Goal: Find specific page/section: Find specific page/section

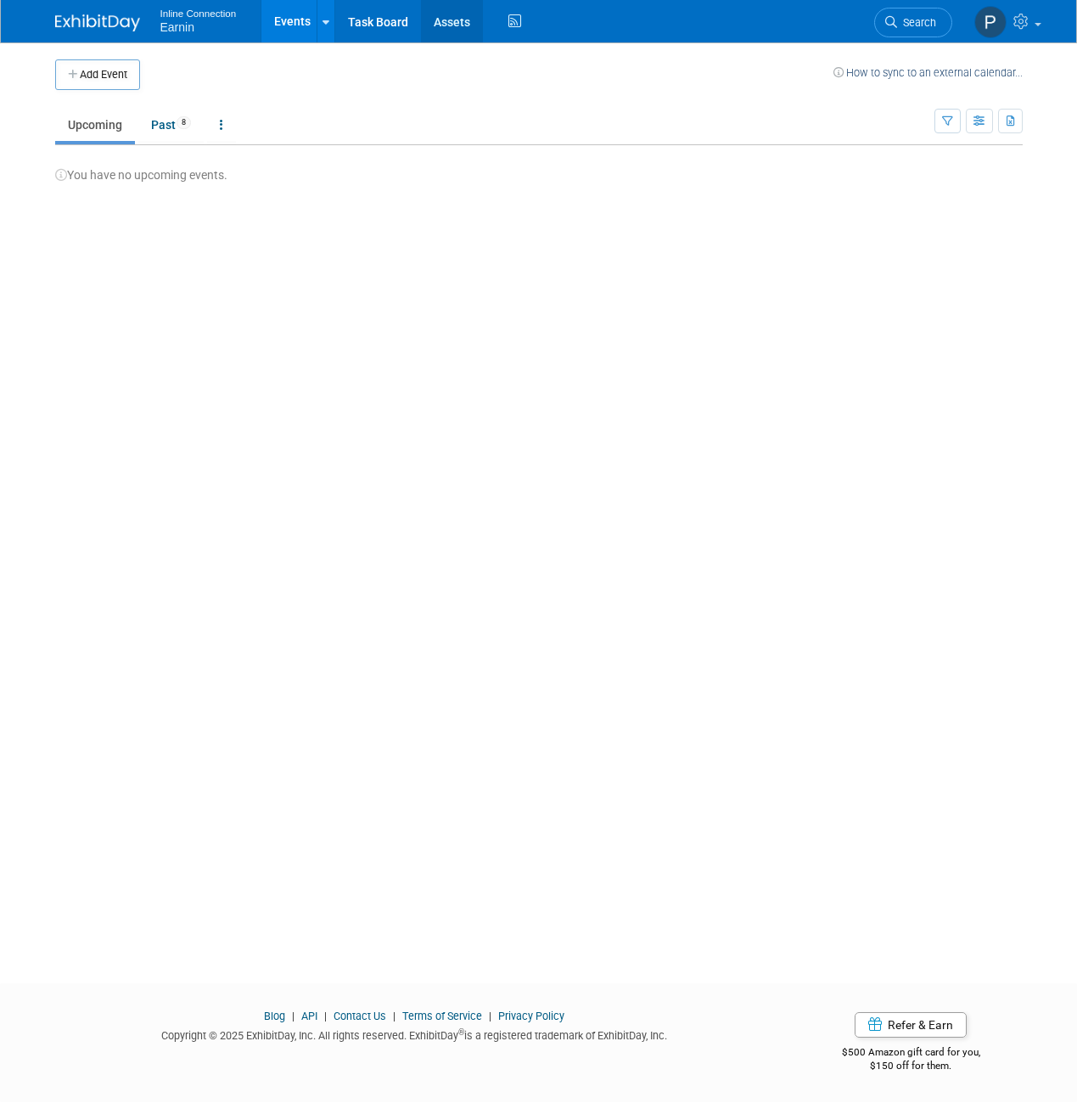
click at [465, 15] on link "Assets" at bounding box center [452, 21] width 62 height 43
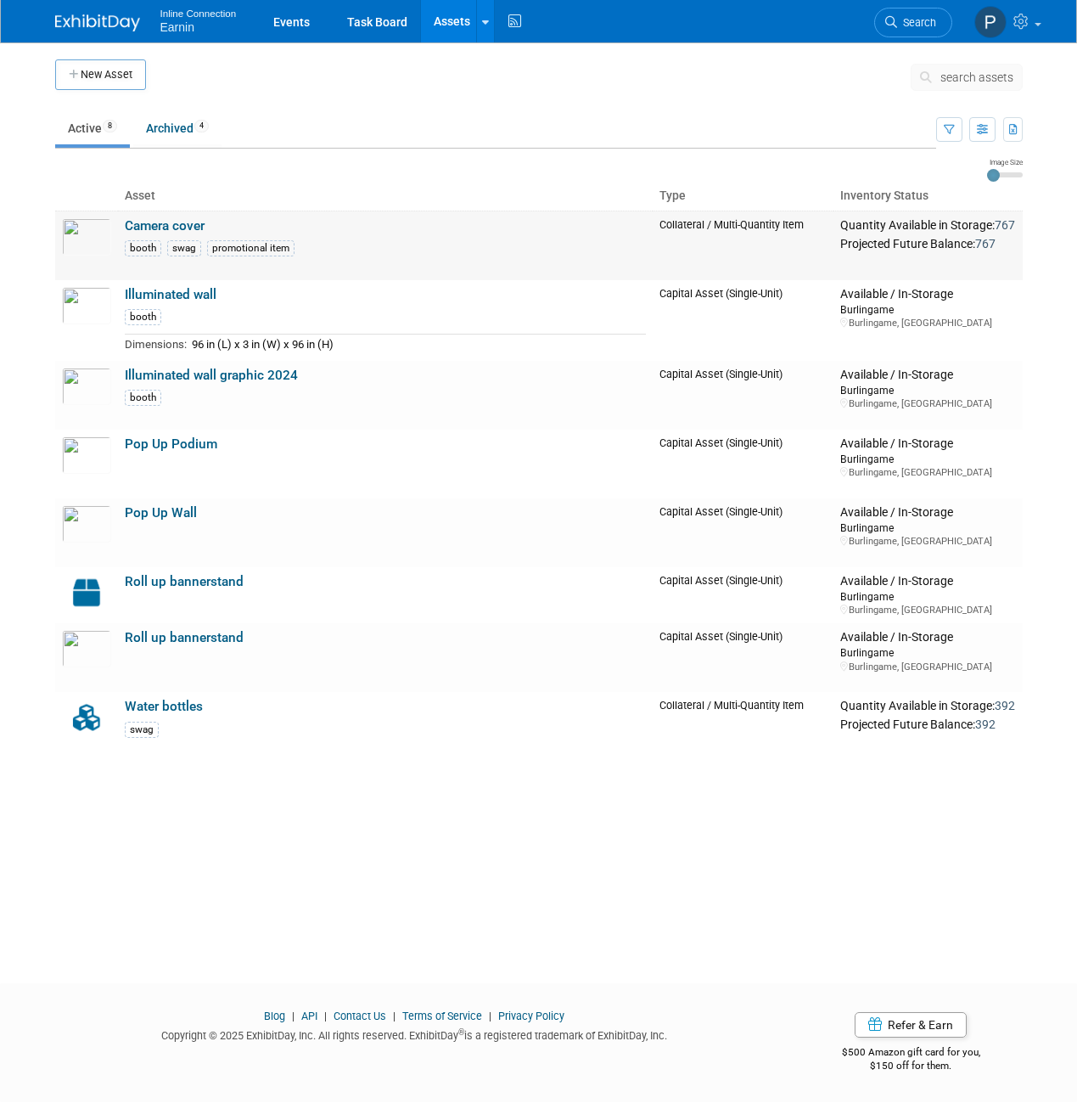
click at [162, 227] on link "Camera cover" at bounding box center [165, 225] width 80 height 15
click at [219, 574] on link "Roll up bannerstand" at bounding box center [184, 581] width 119 height 15
click at [190, 632] on link "Roll up bannerstand" at bounding box center [184, 637] width 119 height 15
click at [151, 704] on link "Water bottles" at bounding box center [164, 706] width 78 height 15
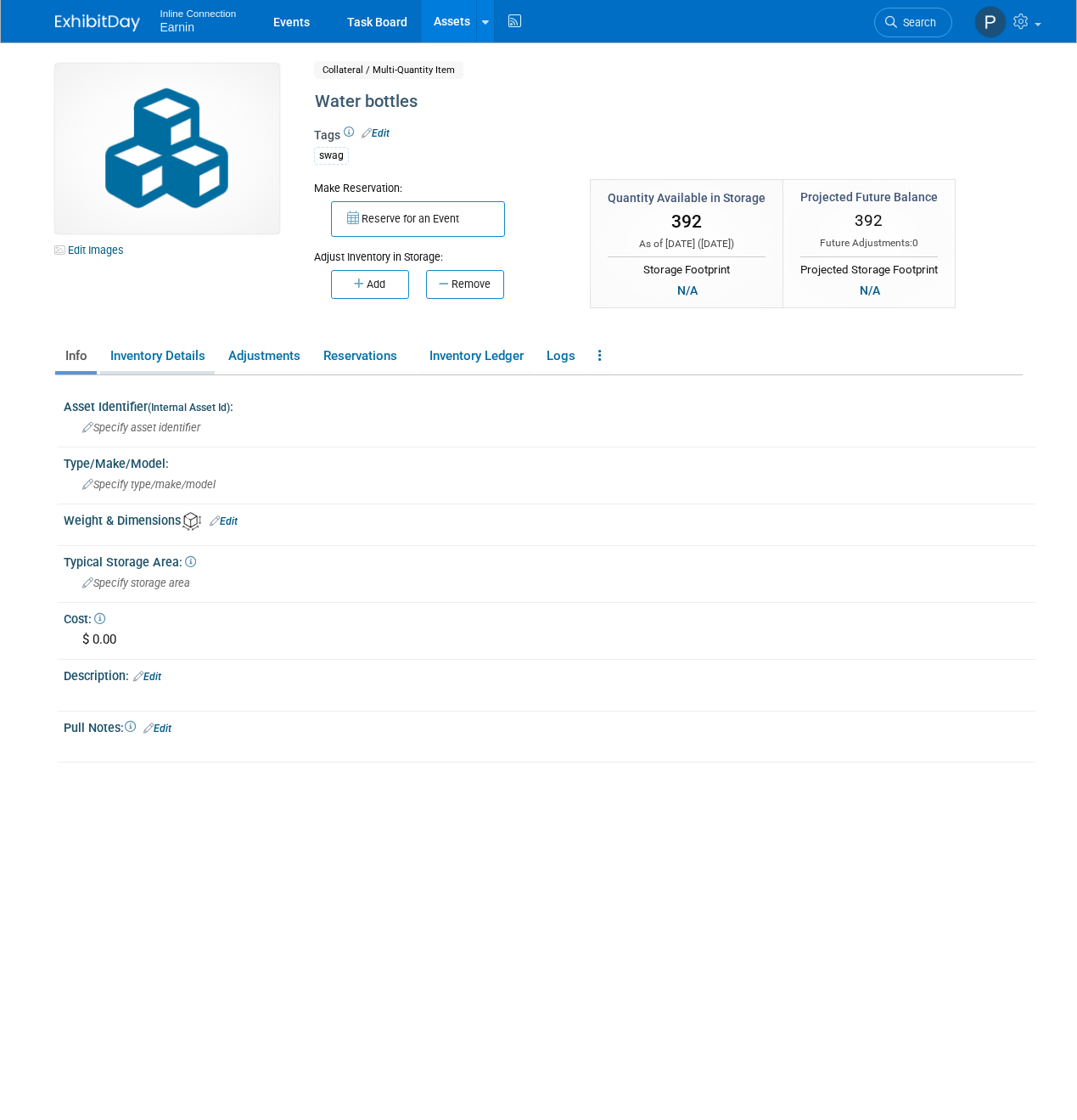
click at [162, 355] on link "Inventory Details" at bounding box center [157, 356] width 114 height 30
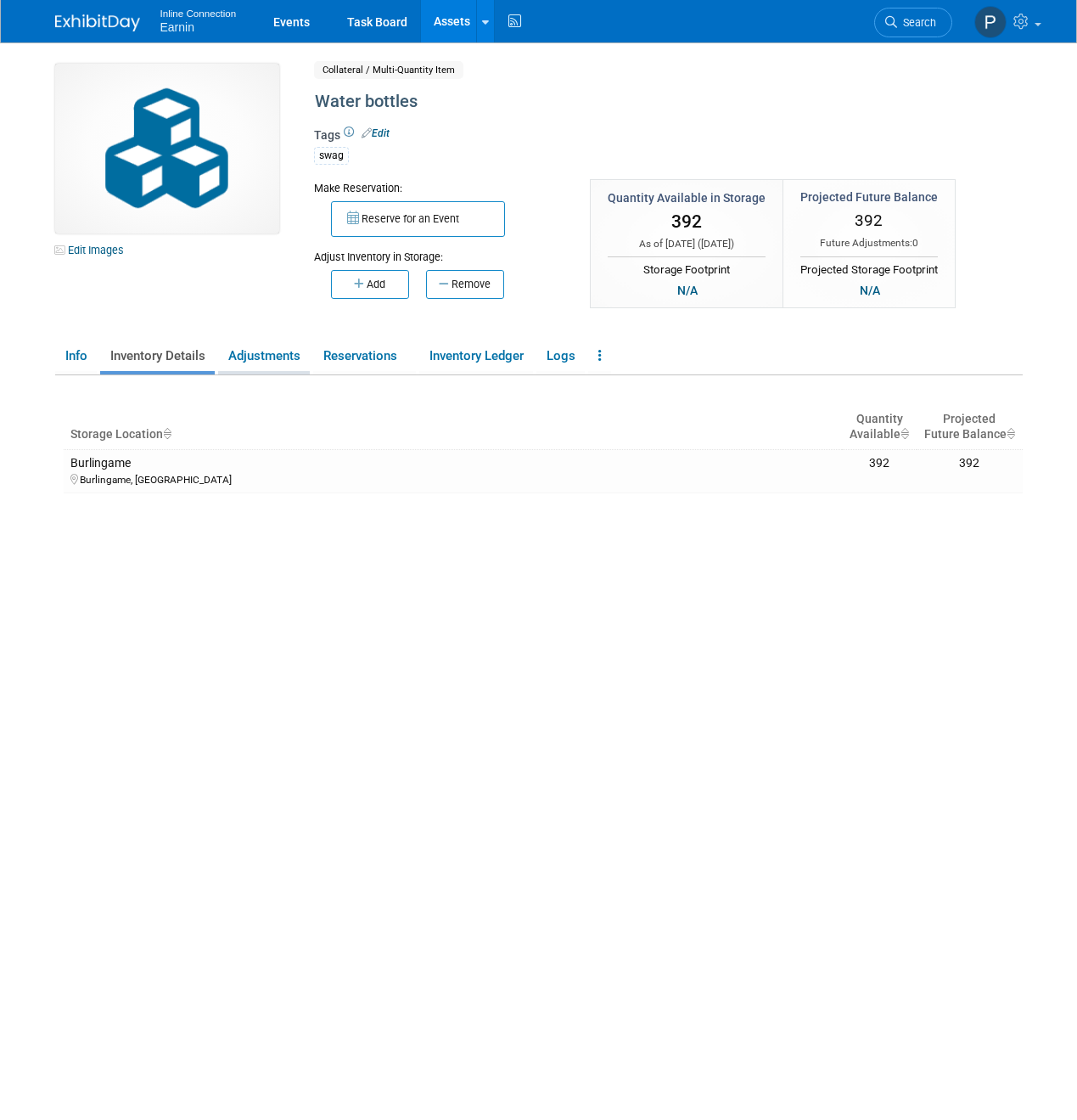
click at [260, 359] on link "Adjustments" at bounding box center [263, 356] width 91 height 30
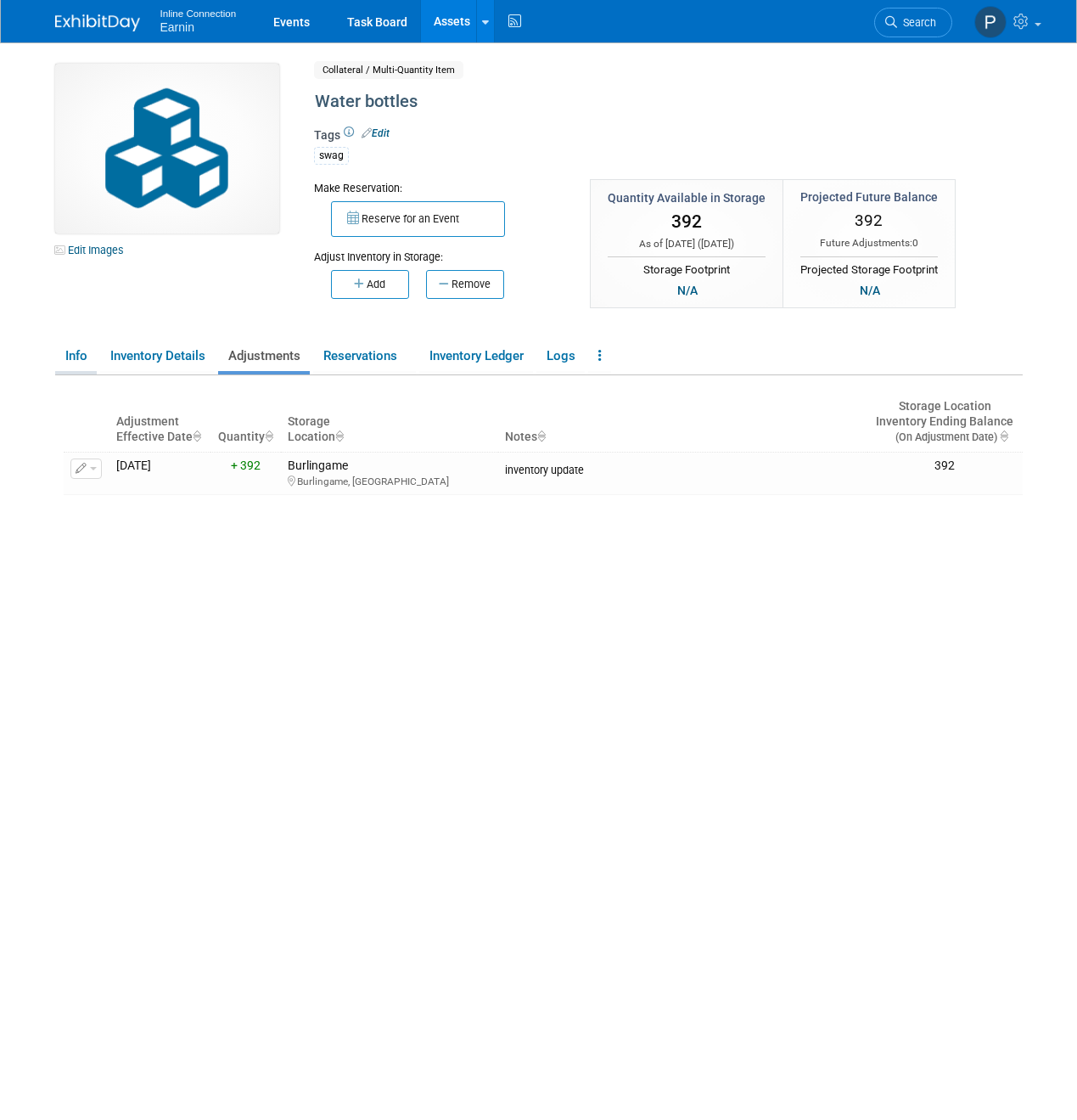
click at [70, 361] on link "Info" at bounding box center [75, 356] width 42 height 30
